Goal: Task Accomplishment & Management: Complete application form

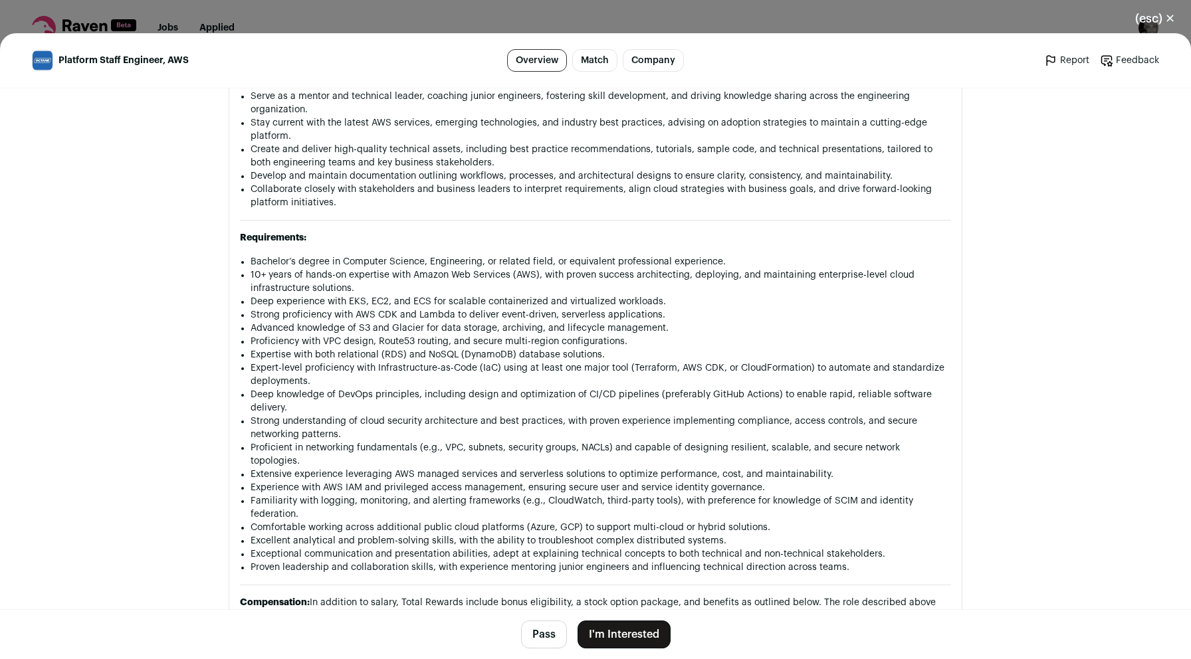
scroll to position [1143, 0]
click at [616, 640] on button "I'm Interested" at bounding box center [624, 635] width 93 height 28
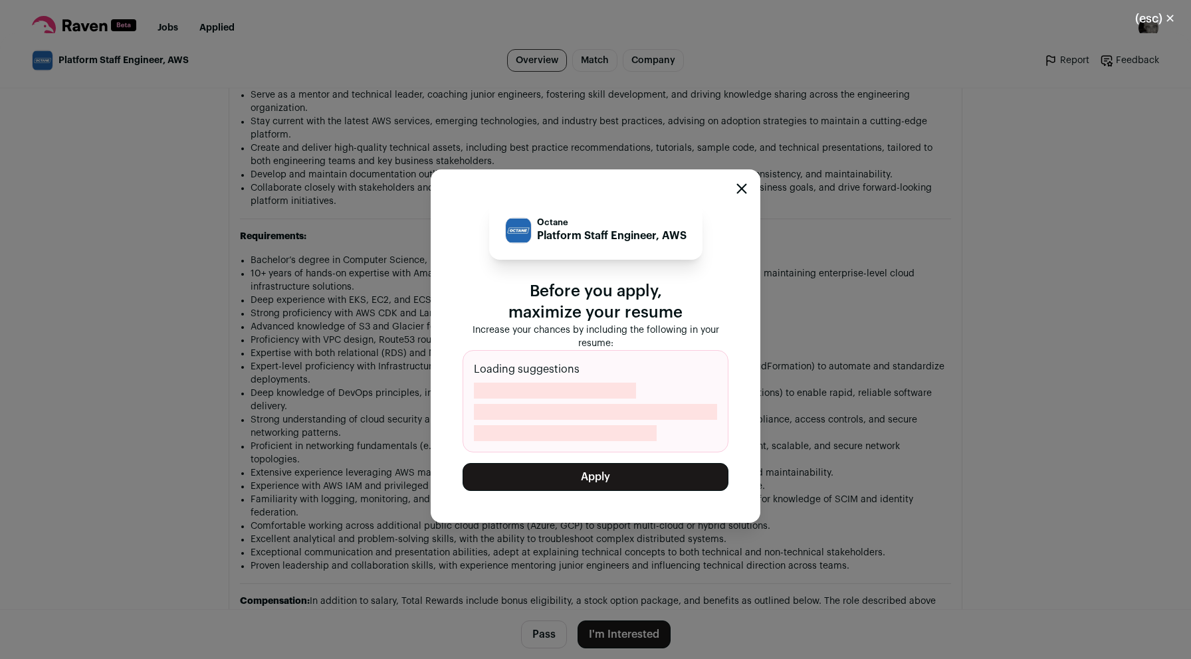
click at [640, 481] on button "Apply" at bounding box center [596, 477] width 266 height 28
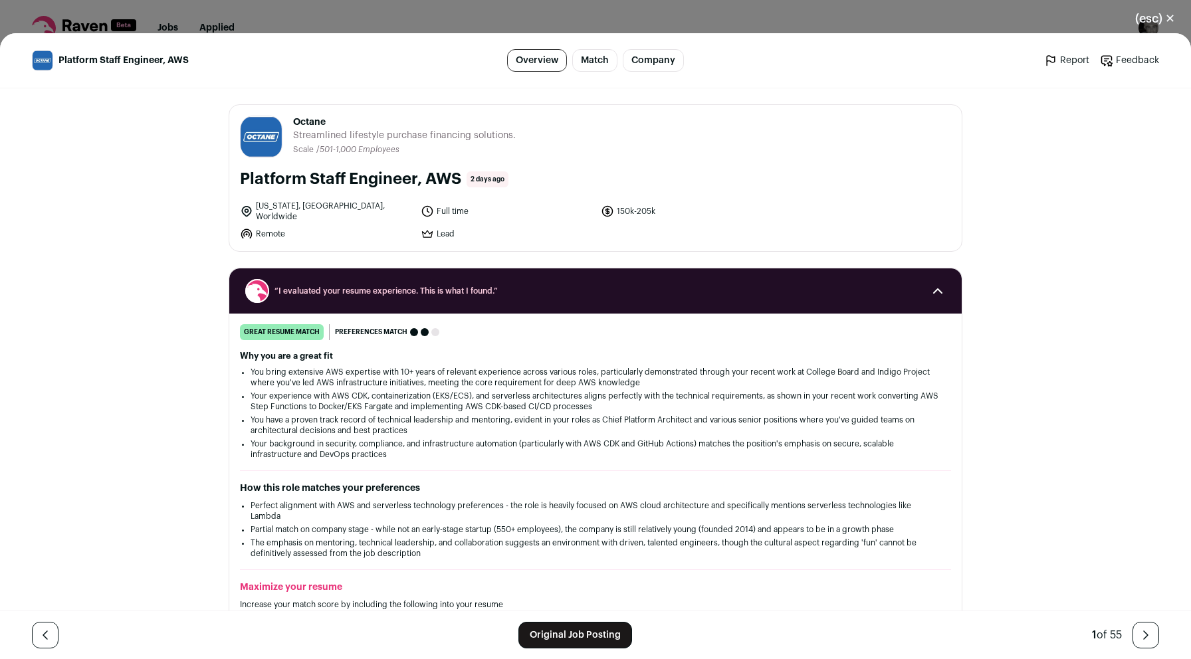
click at [550, 641] on link "Original Job Posting" at bounding box center [576, 635] width 114 height 27
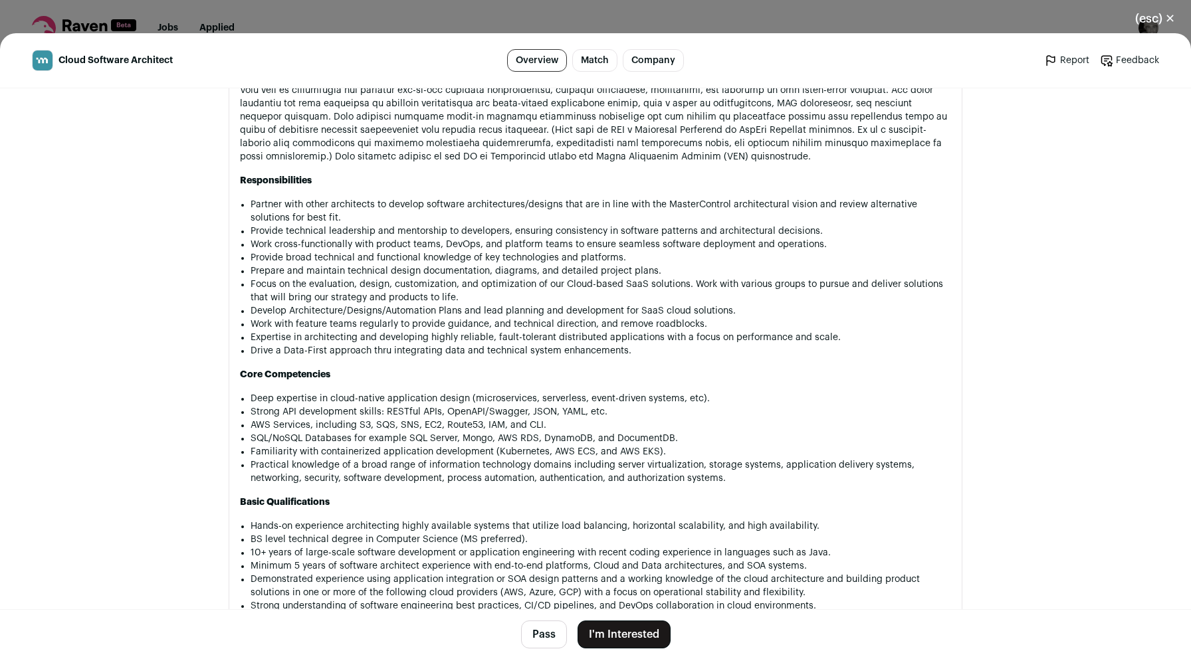
scroll to position [839, 0]
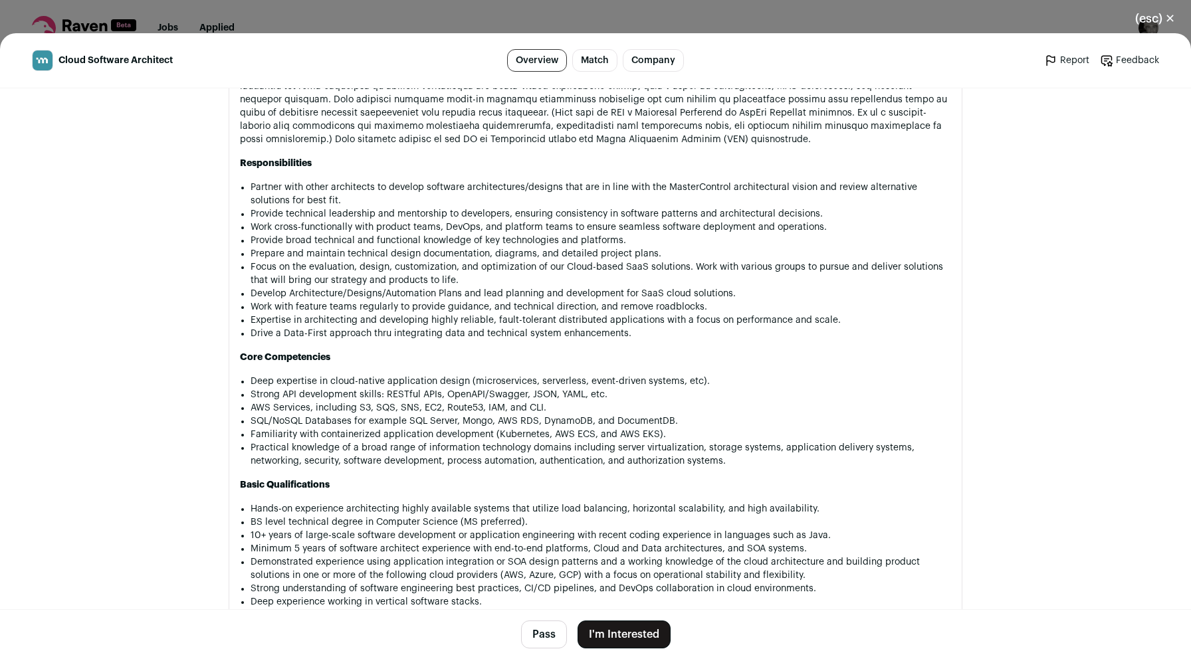
click at [627, 630] on button "I'm Interested" at bounding box center [624, 635] width 93 height 28
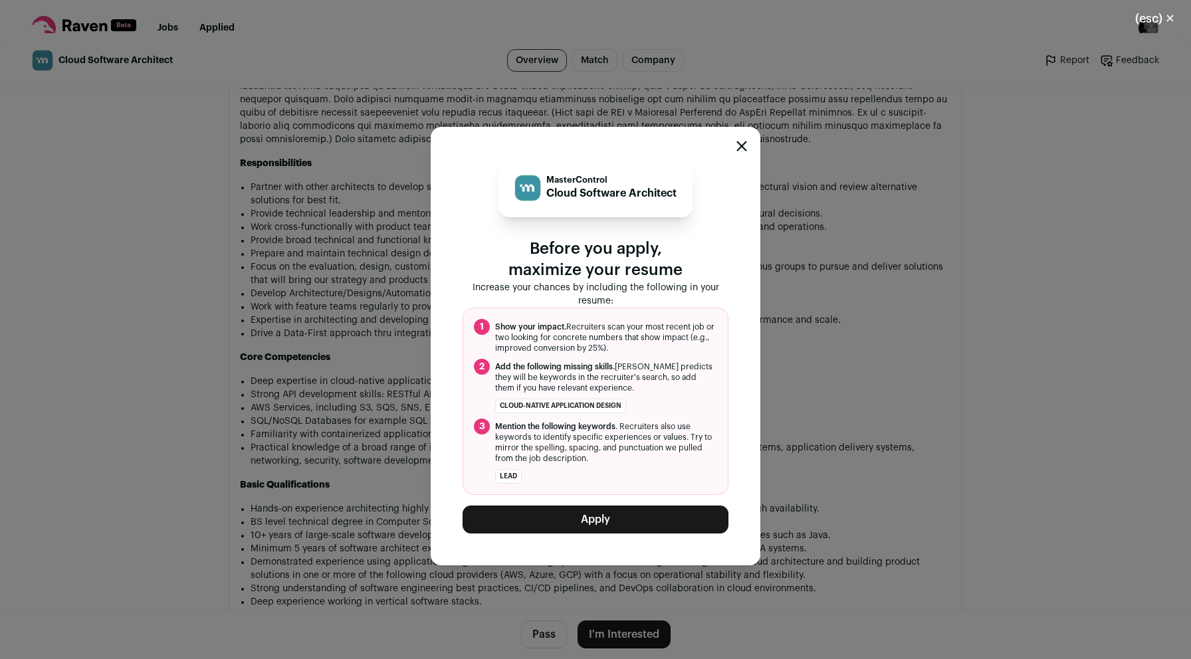
click at [620, 515] on button "Apply" at bounding box center [596, 520] width 266 height 28
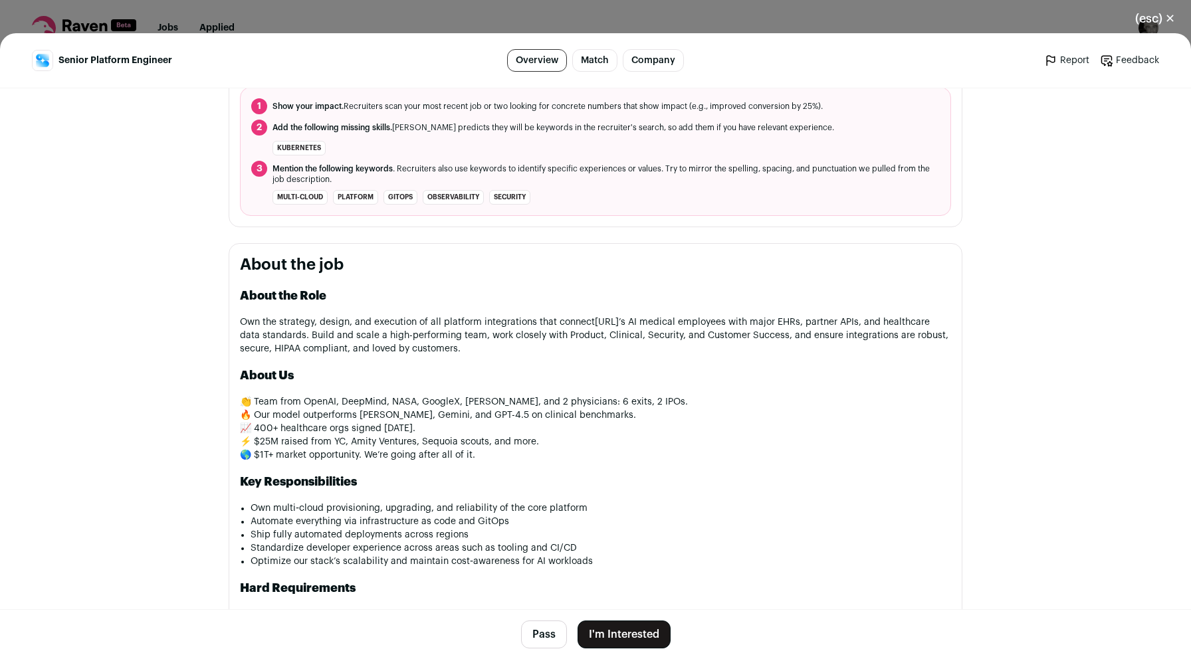
scroll to position [484, 0]
